Goal: Information Seeking & Learning: Learn about a topic

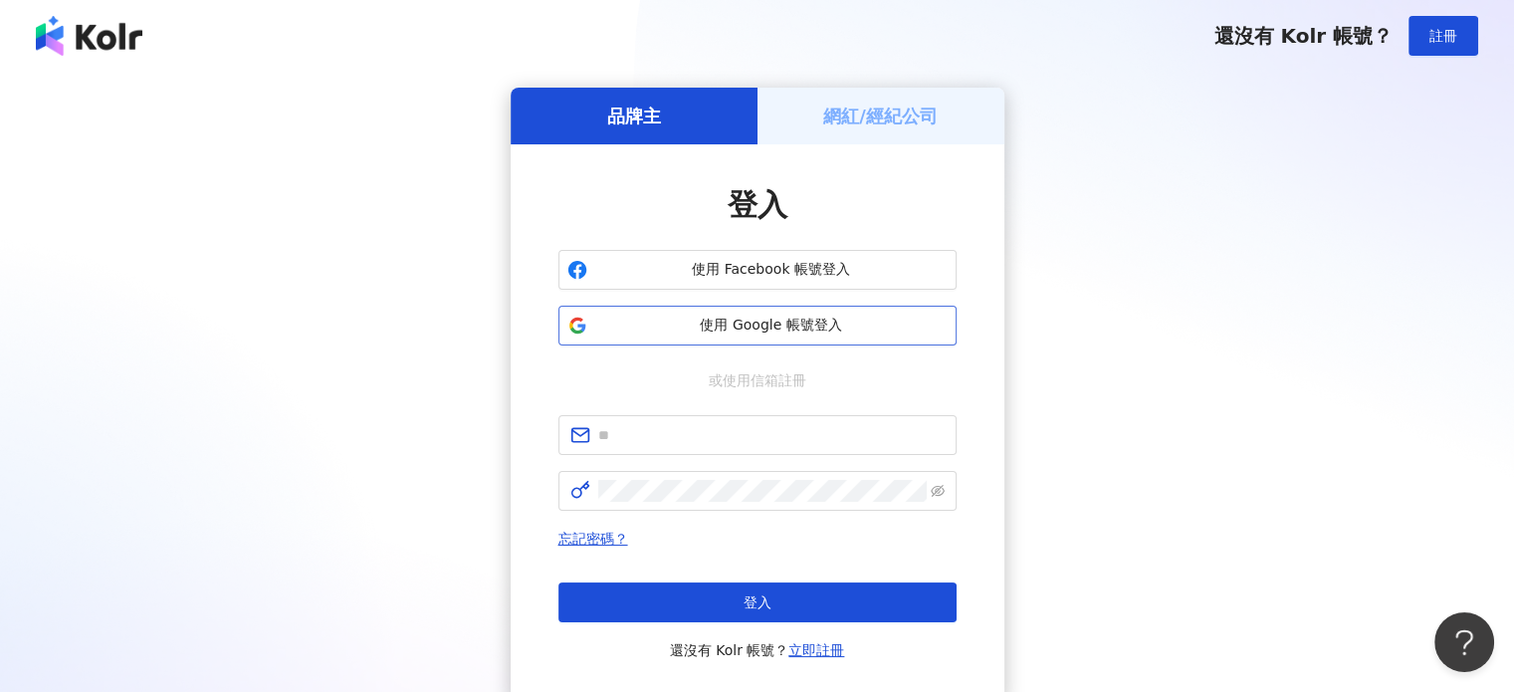
click at [748, 322] on span "使用 Google 帳號登入" at bounding box center [771, 326] width 352 height 20
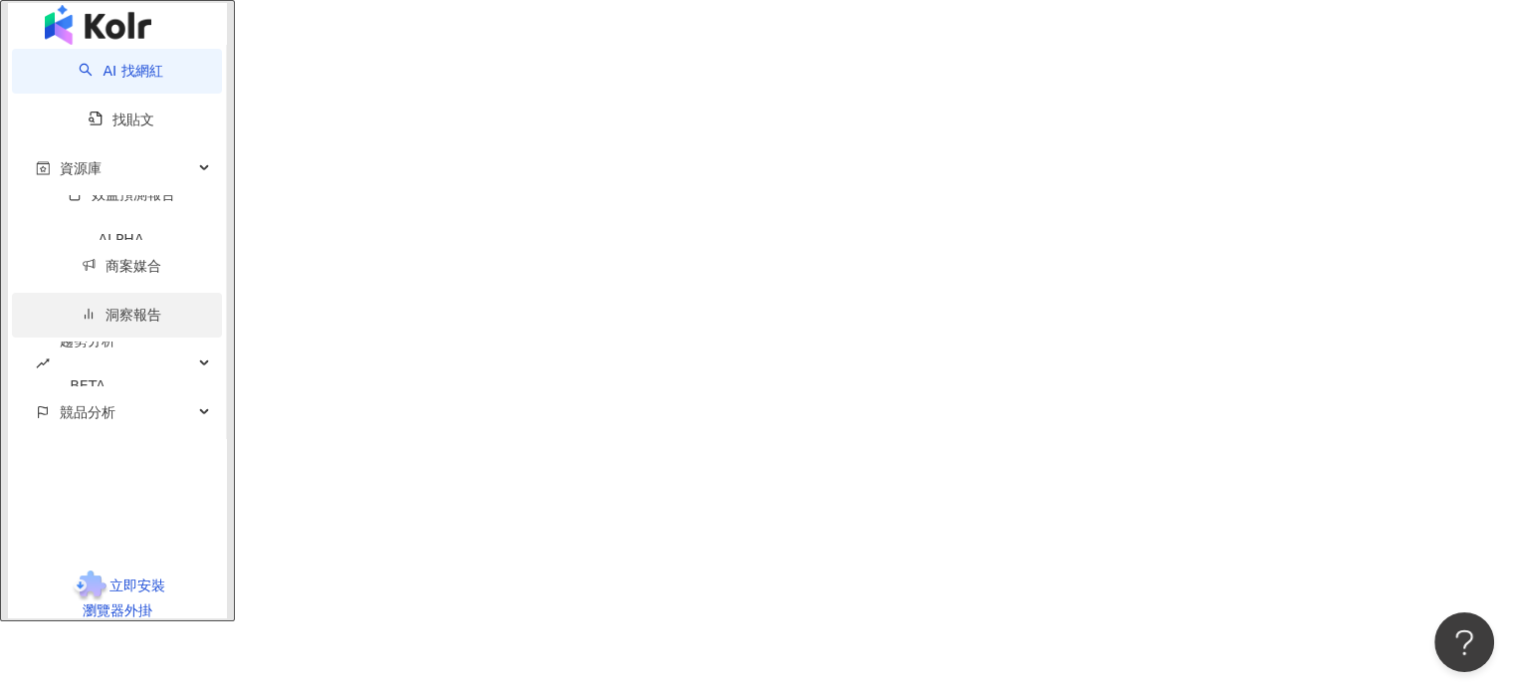
click at [104, 322] on link "洞察報告" at bounding box center [122, 315] width 80 height 16
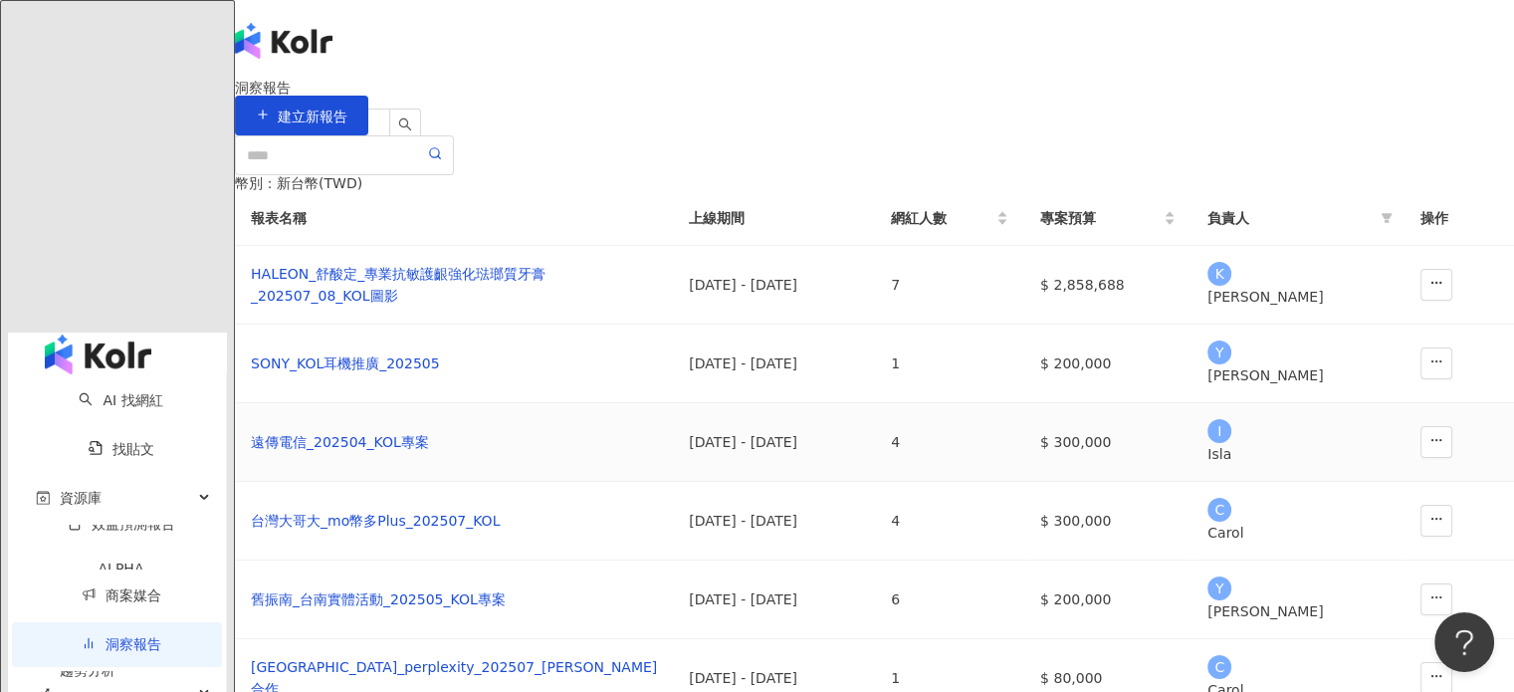
scroll to position [104, 0]
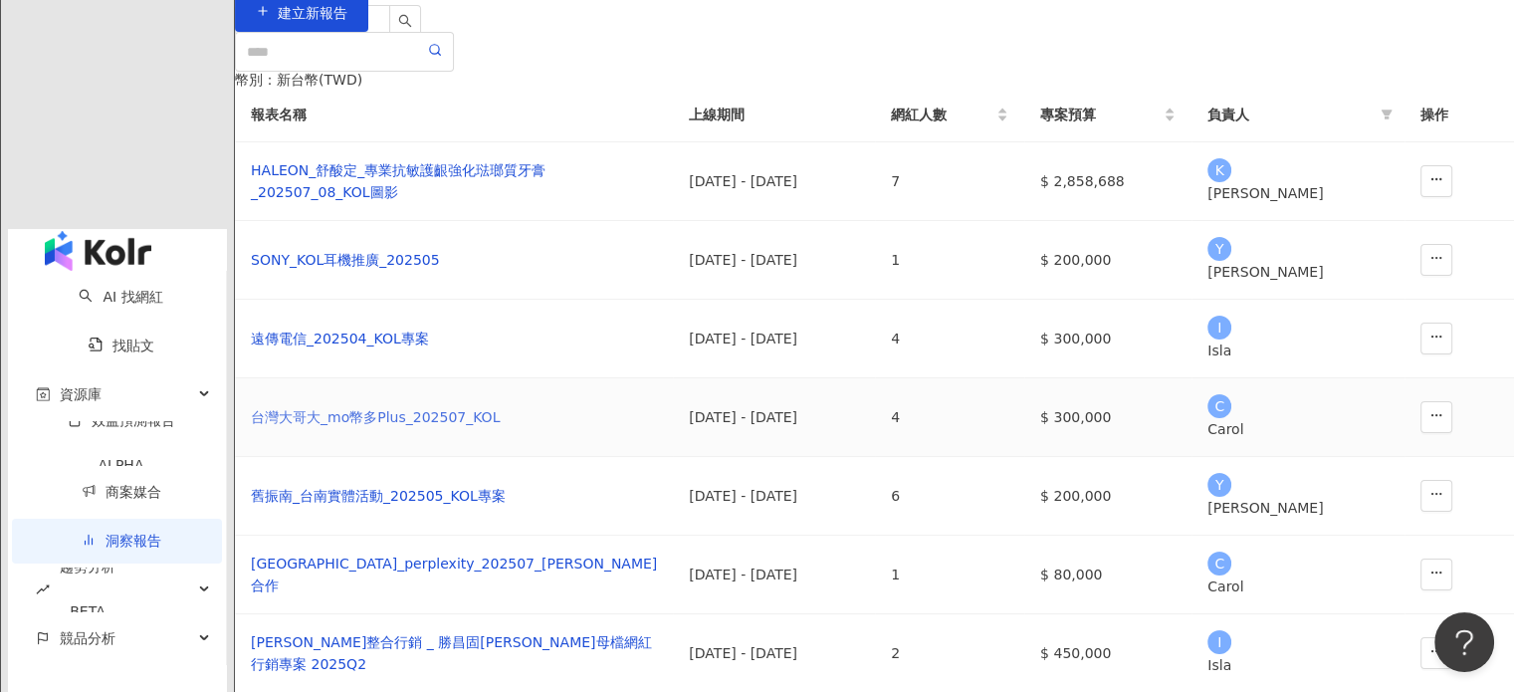
click at [491, 428] on div "台灣大哥大_mo幣多Plus_202507_KOL" at bounding box center [454, 417] width 406 height 22
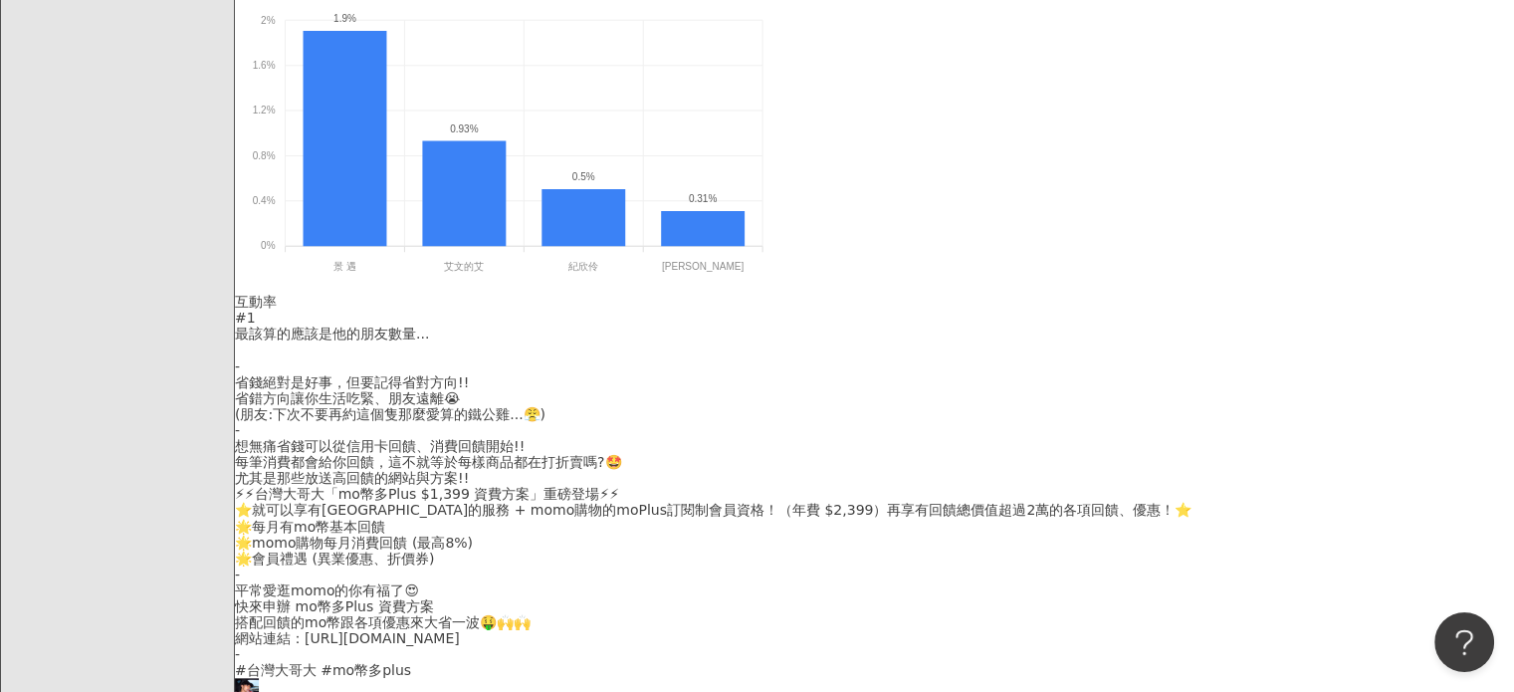
scroll to position [1449, 0]
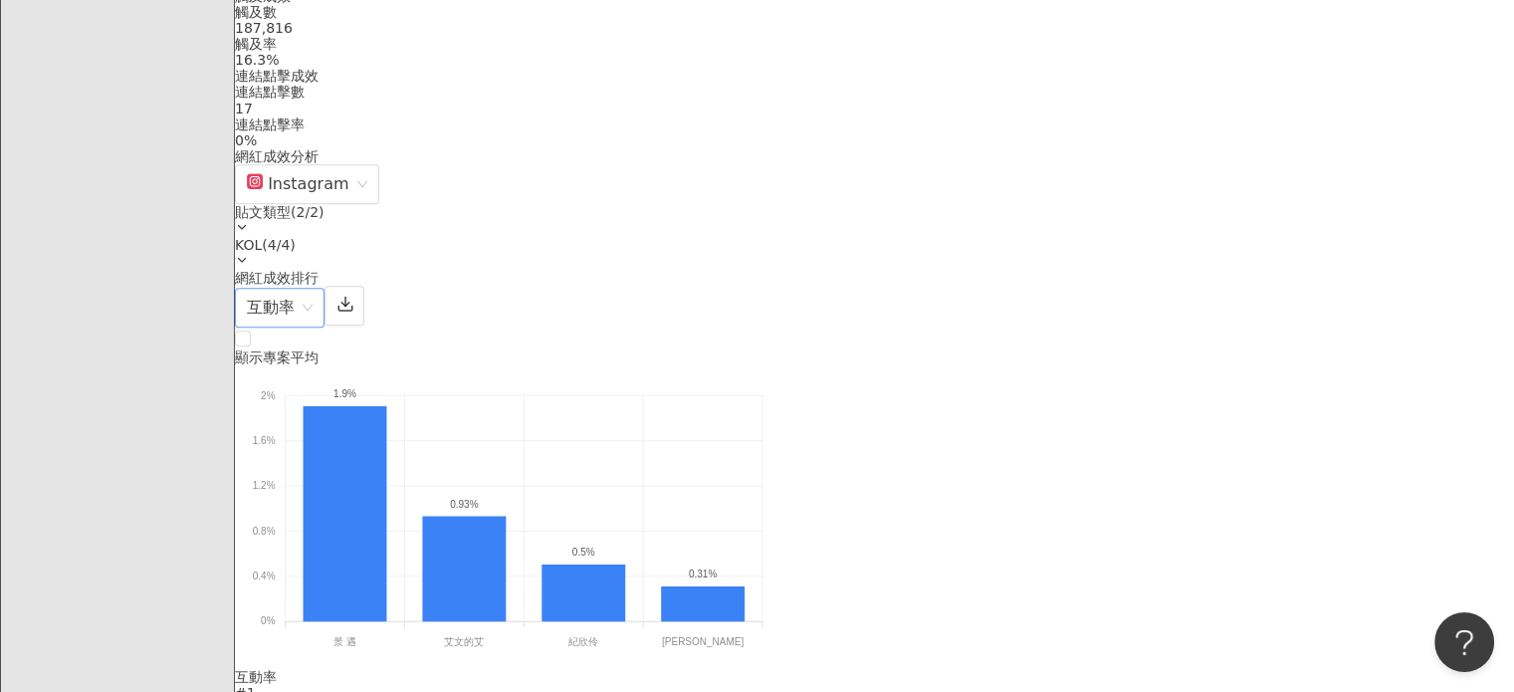
click at [313, 289] on span "互動率" at bounding box center [280, 308] width 66 height 38
click at [1018, 310] on div "網紅成效排行 互動率 互動率" at bounding box center [874, 299] width 1279 height 58
click at [756, 356] on div "顯示專案平均" at bounding box center [874, 347] width 1279 height 38
click at [1230, 218] on div "貼文類型 ( 2 / 2 )" at bounding box center [874, 212] width 1279 height 16
click at [1000, 282] on div "網紅成效排行 互動率" at bounding box center [874, 299] width 1279 height 58
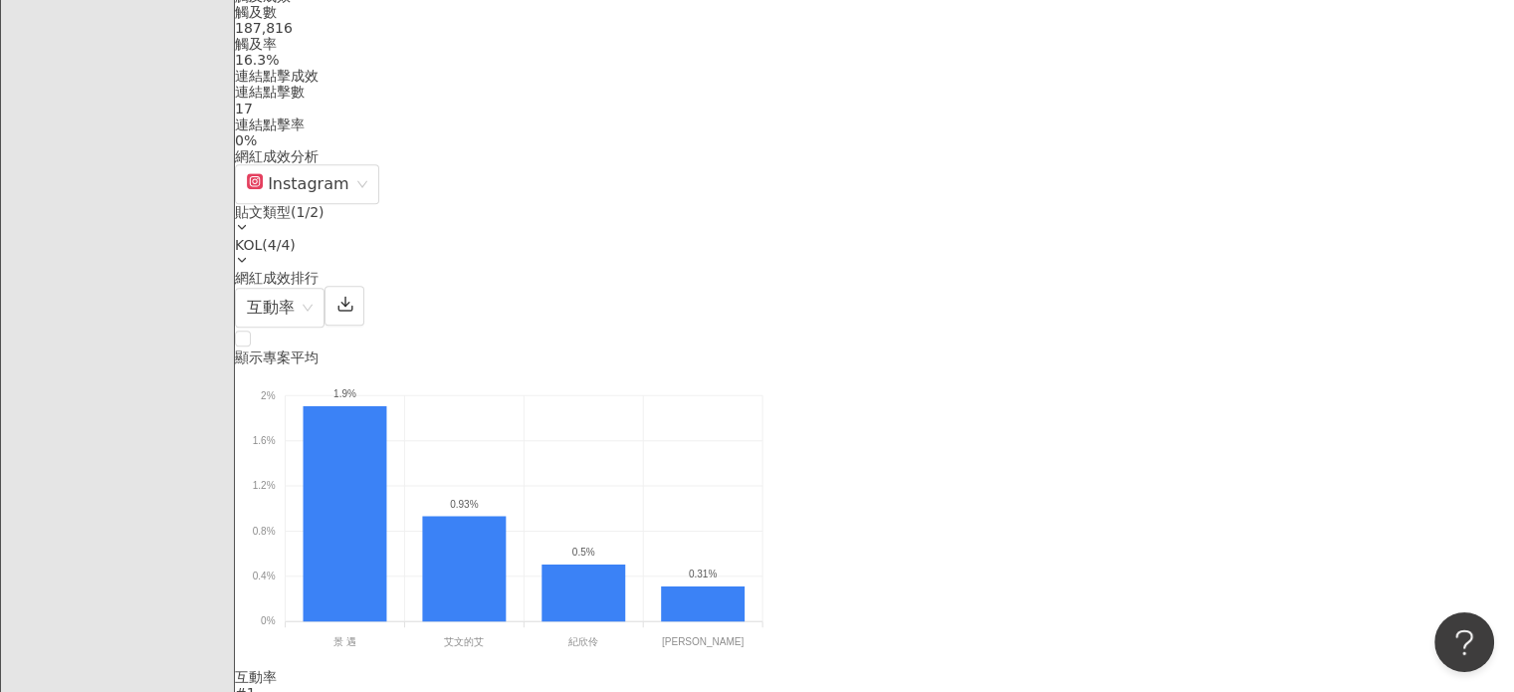
click at [1225, 669] on div "互動率" at bounding box center [874, 677] width 1279 height 16
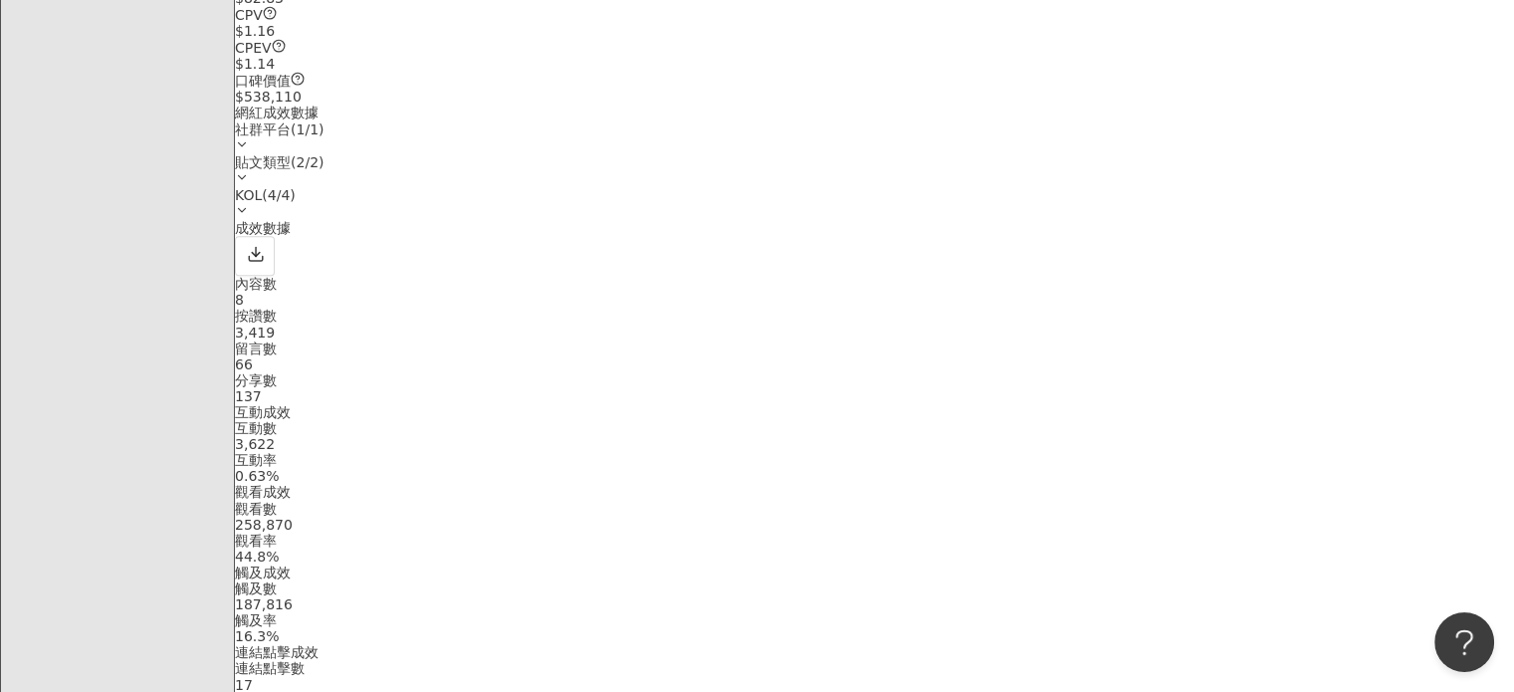
scroll to position [871, 0]
click at [1167, 172] on div "貼文類型 ( 2 / 2 )" at bounding box center [874, 164] width 1279 height 16
click at [1047, 273] on div "成效數據" at bounding box center [874, 250] width 1279 height 56
